Goal: Entertainment & Leisure: Browse casually

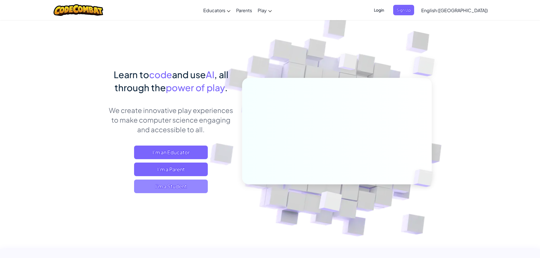
click at [157, 184] on span "I'm a Student" at bounding box center [171, 187] width 74 height 14
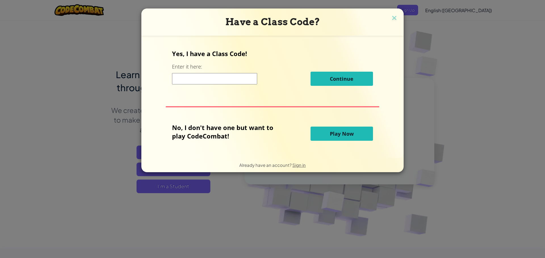
click at [339, 136] on span "Play Now" at bounding box center [342, 133] width 24 height 7
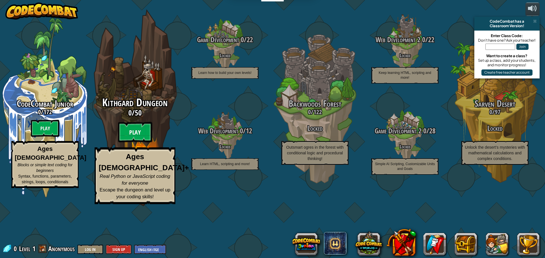
click at [138, 143] on btn "Play" at bounding box center [135, 132] width 34 height 20
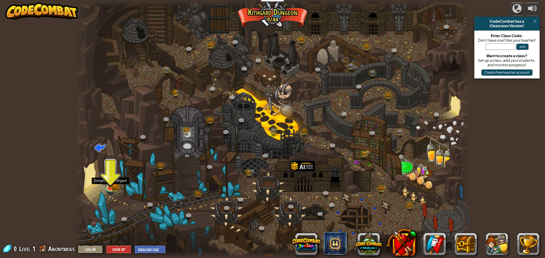
click at [111, 181] on img at bounding box center [110, 177] width 6 height 6
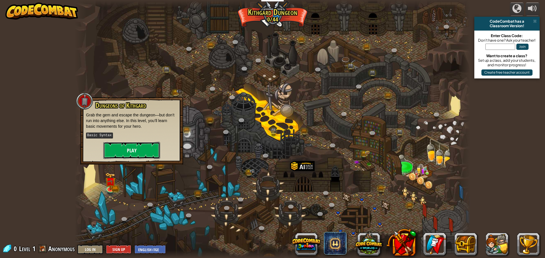
click at [140, 144] on button "Play" at bounding box center [131, 150] width 57 height 17
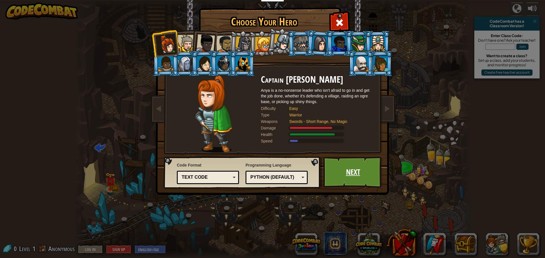
click at [358, 173] on link "Next" at bounding box center [352, 172] width 59 height 31
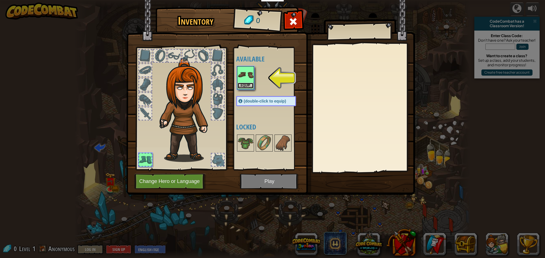
click at [250, 84] on button "Equip" at bounding box center [245, 86] width 16 height 6
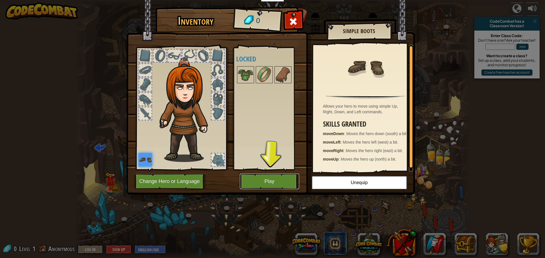
click at [285, 180] on button "Play" at bounding box center [269, 182] width 59 height 16
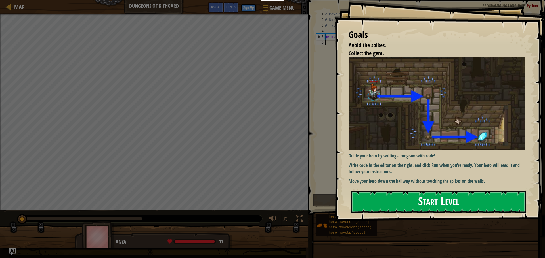
click at [403, 199] on button "Start Level" at bounding box center [438, 202] width 175 height 22
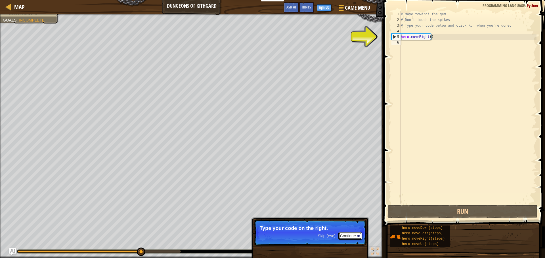
click at [355, 237] on button "Continue" at bounding box center [350, 236] width 24 height 7
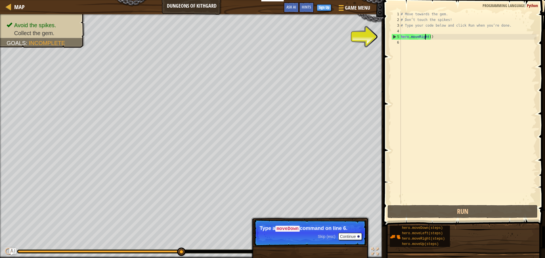
click at [425, 37] on div "# Move towards the gem. # Don’t touch the spikes! # Type your code below and cl…" at bounding box center [467, 113] width 137 height 204
click at [426, 36] on div "# Move towards the gem. # Don’t touch the spikes! # Type your code below and cl…" at bounding box center [467, 113] width 137 height 204
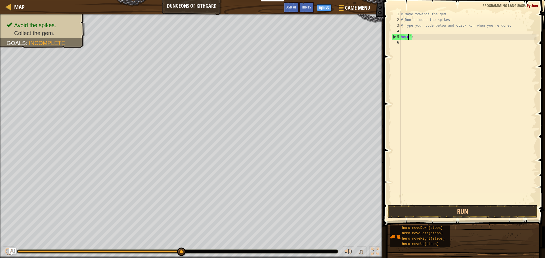
type textarea "her()"
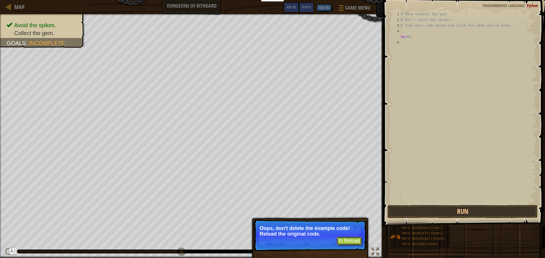
click at [353, 242] on button "↻ Reload" at bounding box center [348, 241] width 25 height 9
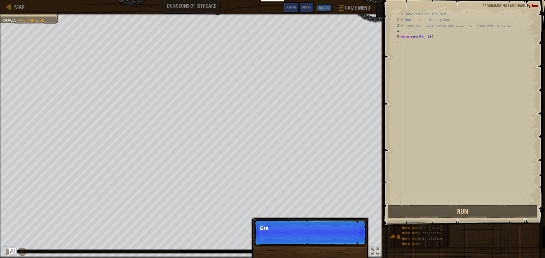
click at [407, 44] on div "# Move towards the gem. # Don’t touch the spikes! # Type your code below and cl…" at bounding box center [467, 113] width 137 height 204
click at [357, 235] on button "Continue" at bounding box center [350, 236] width 24 height 7
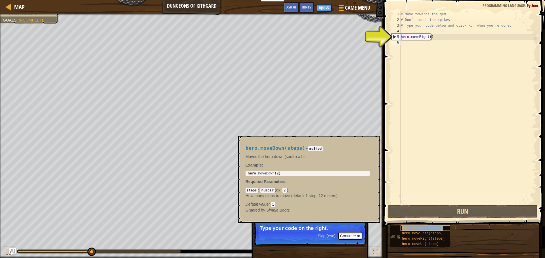
click at [411, 227] on span "hero.moveDown(steps)" at bounding box center [422, 228] width 41 height 4
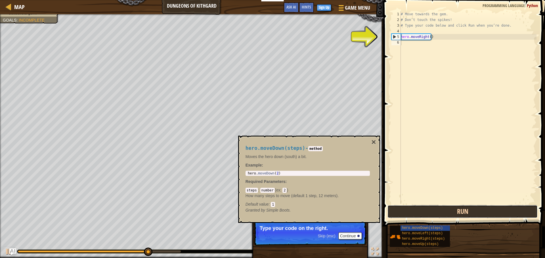
click at [422, 212] on button "Run" at bounding box center [462, 211] width 150 height 13
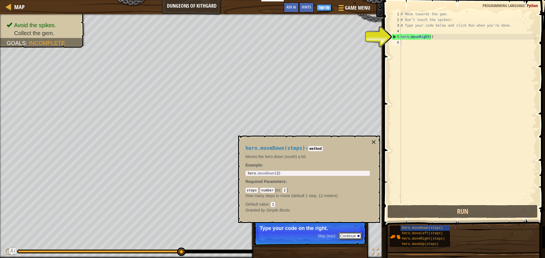
click at [352, 234] on button "Continue" at bounding box center [350, 236] width 24 height 7
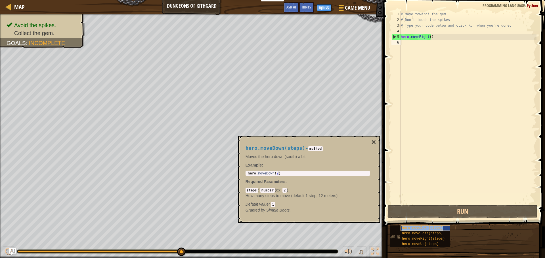
click at [426, 226] on div "hero.moveDown(steps)" at bounding box center [427, 228] width 54 height 5
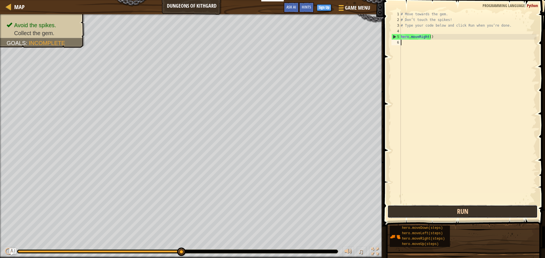
click at [433, 209] on button "Run" at bounding box center [462, 211] width 150 height 13
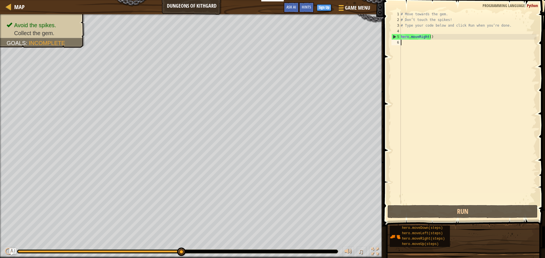
click at [405, 44] on div "# Move towards the gem. # Don’t touch the spikes! # Type your code below and cl…" at bounding box center [467, 113] width 137 height 204
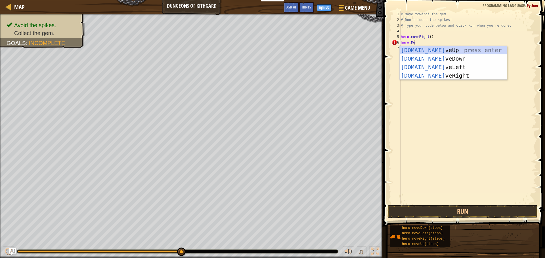
scroll to position [3, 1]
type textarea "hero.Move"
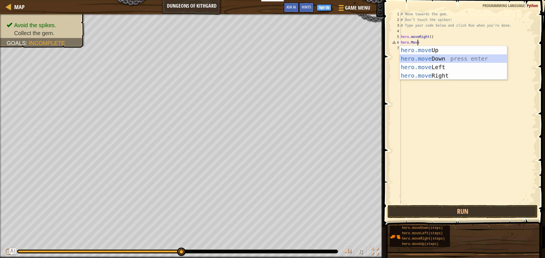
click at [416, 58] on div "hero.move Up press enter hero.move Down press enter hero.move Left press enter …" at bounding box center [452, 71] width 107 height 51
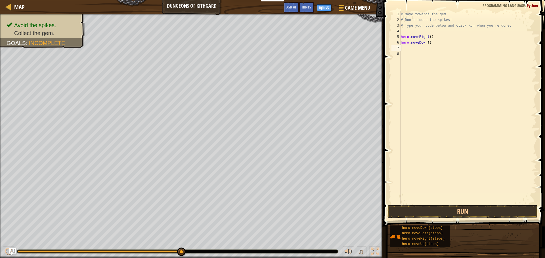
scroll to position [3, 0]
click at [448, 208] on button "Run" at bounding box center [462, 211] width 150 height 13
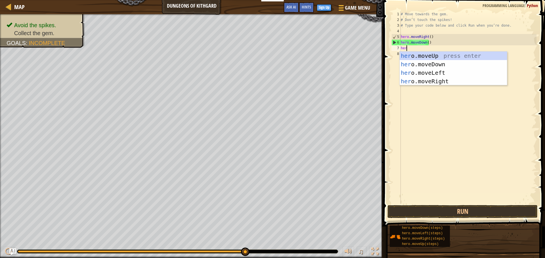
scroll to position [3, 0]
type textarea "hero."
click at [445, 79] on div "hero. moveUp press enter hero. moveDown press enter hero. moveLeft press enter …" at bounding box center [452, 77] width 107 height 51
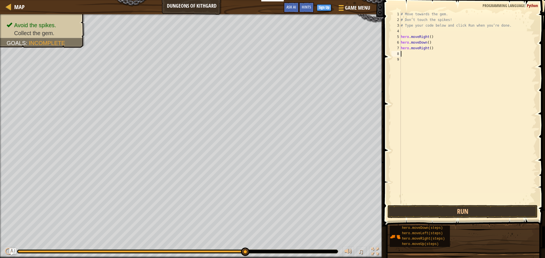
scroll to position [3, 0]
click at [520, 209] on button "Run" at bounding box center [462, 211] width 150 height 13
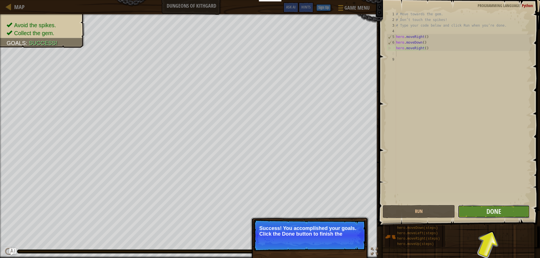
click at [476, 209] on button "Done" at bounding box center [494, 211] width 72 height 13
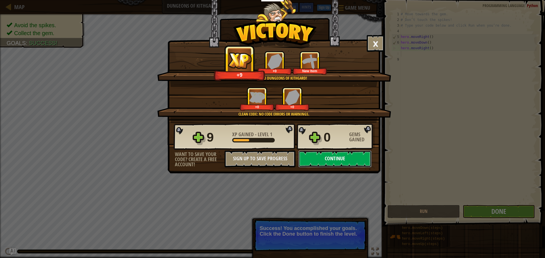
click at [337, 158] on button "Continue" at bounding box center [334, 159] width 73 height 17
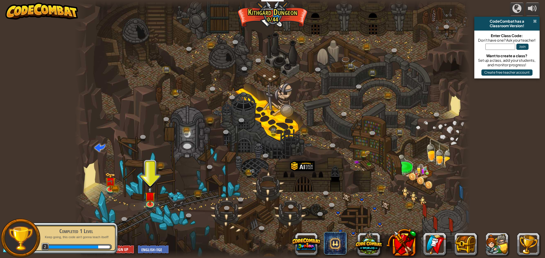
click at [535, 20] on span at bounding box center [535, 21] width 4 height 5
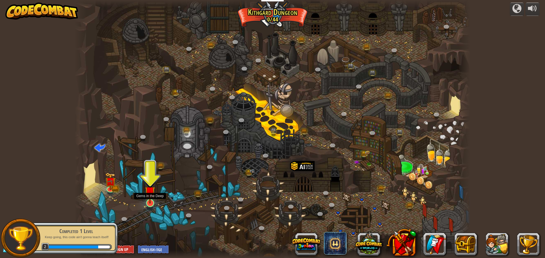
click at [148, 197] on img at bounding box center [150, 192] width 10 height 24
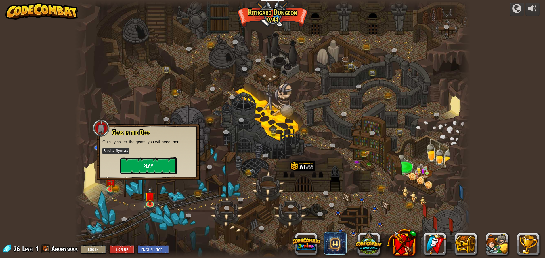
click at [134, 166] on button "Play" at bounding box center [148, 166] width 57 height 17
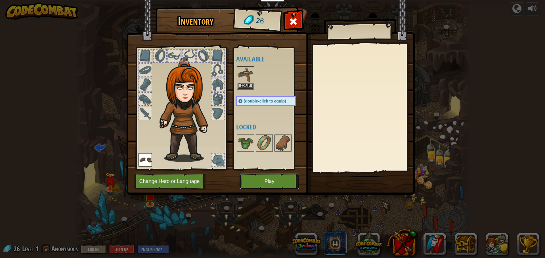
click at [274, 178] on button "Play" at bounding box center [269, 182] width 59 height 16
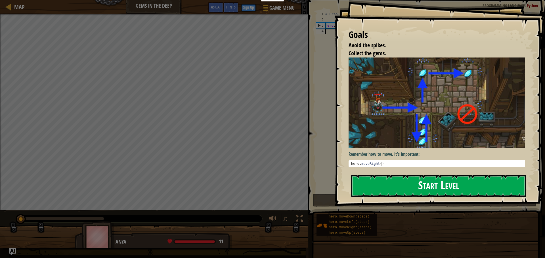
click at [438, 187] on button "Start Level" at bounding box center [438, 186] width 175 height 22
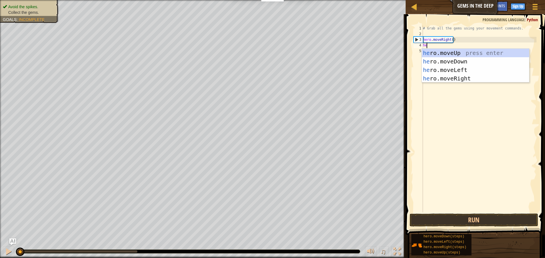
scroll to position [3, 0]
type textarea "hero"
click at [459, 53] on div "hero .moveUp press enter hero .moveDown press enter hero .moveLeft press enter …" at bounding box center [474, 74] width 107 height 51
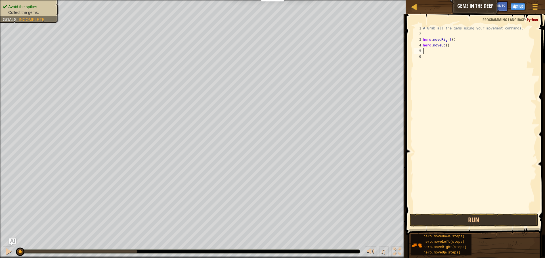
scroll to position [3, 0]
click at [494, 216] on button "Run" at bounding box center [473, 220] width 128 height 13
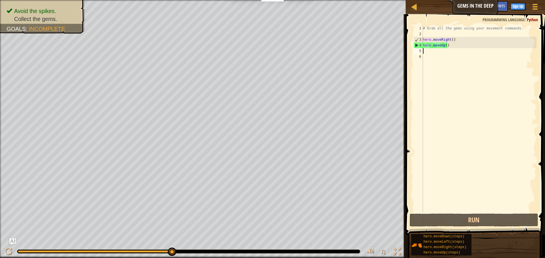
click at [439, 38] on div "# Grab all the gems using your movement commands. hero . moveRight ( ) hero . m…" at bounding box center [478, 125] width 115 height 199
click at [414, 37] on div "3" at bounding box center [418, 40] width 9 height 6
click at [417, 38] on div "3" at bounding box center [418, 40] width 9 height 6
type textarea "hero.moveRight()"
click at [437, 50] on div "# Grab all the gems using your movement commands. hero . moveRight ( ) hero . m…" at bounding box center [478, 125] width 115 height 199
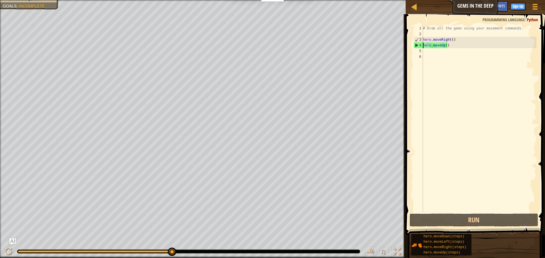
type textarea "hero.moveRight()"
type textarea "# Grab all the gems using your movement commands."
click at [534, 20] on span "Python" at bounding box center [531, 19] width 11 height 5
click at [505, 18] on span "Programming language" at bounding box center [503, 19] width 42 height 5
drag, startPoint x: 446, startPoint y: 37, endPoint x: 451, endPoint y: 40, distance: 6.0
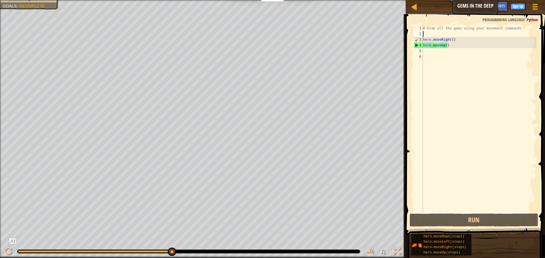
click at [447, 37] on div "# Grab all the gems using your movement commands. hero . moveRight ( ) hero . m…" at bounding box center [478, 125] width 115 height 199
click at [454, 43] on div "# Grab all the gems using your movement commands. hero . moveRight ( ) hero . m…" at bounding box center [478, 125] width 115 height 199
type textarea "hero.moveUp()"
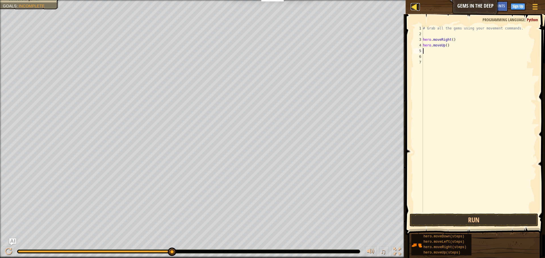
click at [416, 6] on div at bounding box center [413, 6] width 7 height 7
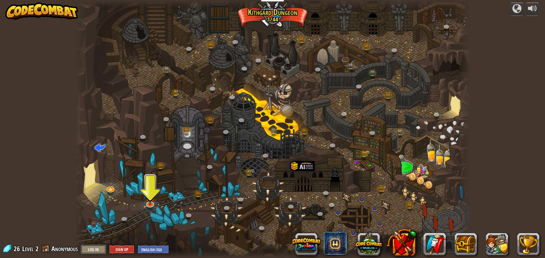
click at [98, 248] on button "Log In" at bounding box center [94, 249] width 26 height 9
